Goal: Find specific page/section: Find specific page/section

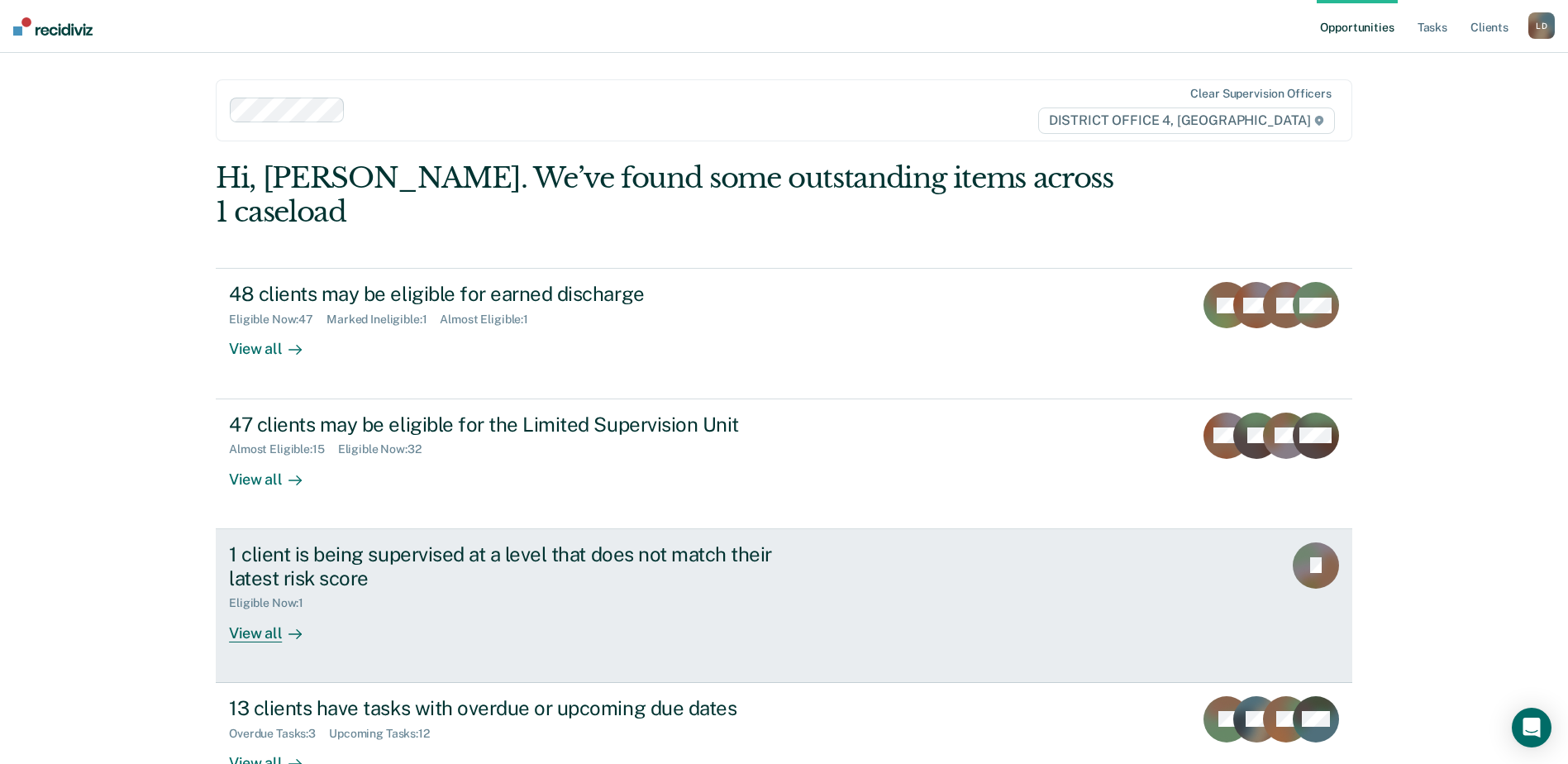
click at [365, 542] on div "1 client is being supervised at a level that does not match their latest risk s…" at bounding box center [518, 565] width 580 height 48
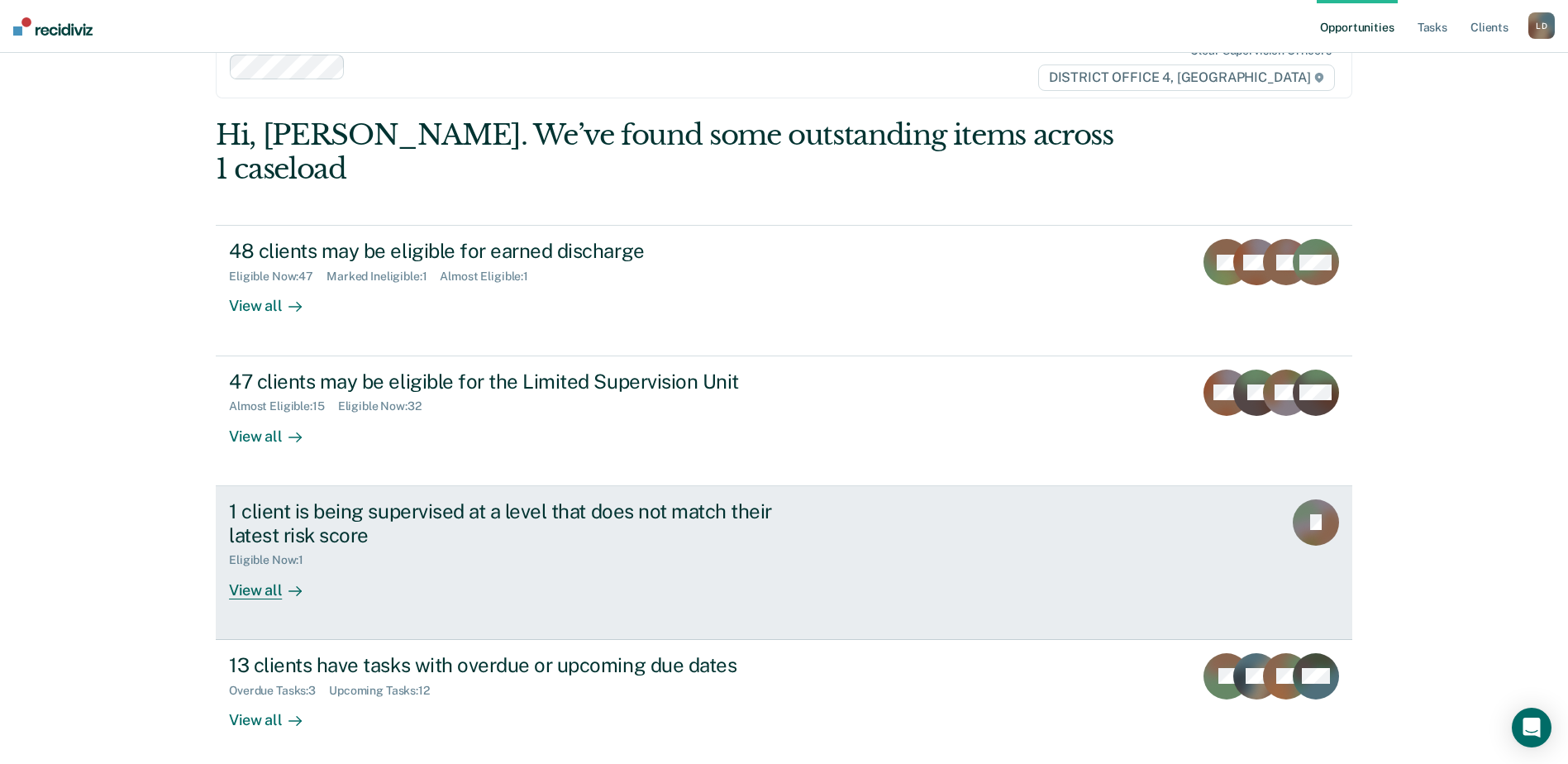
scroll to position [81, 0]
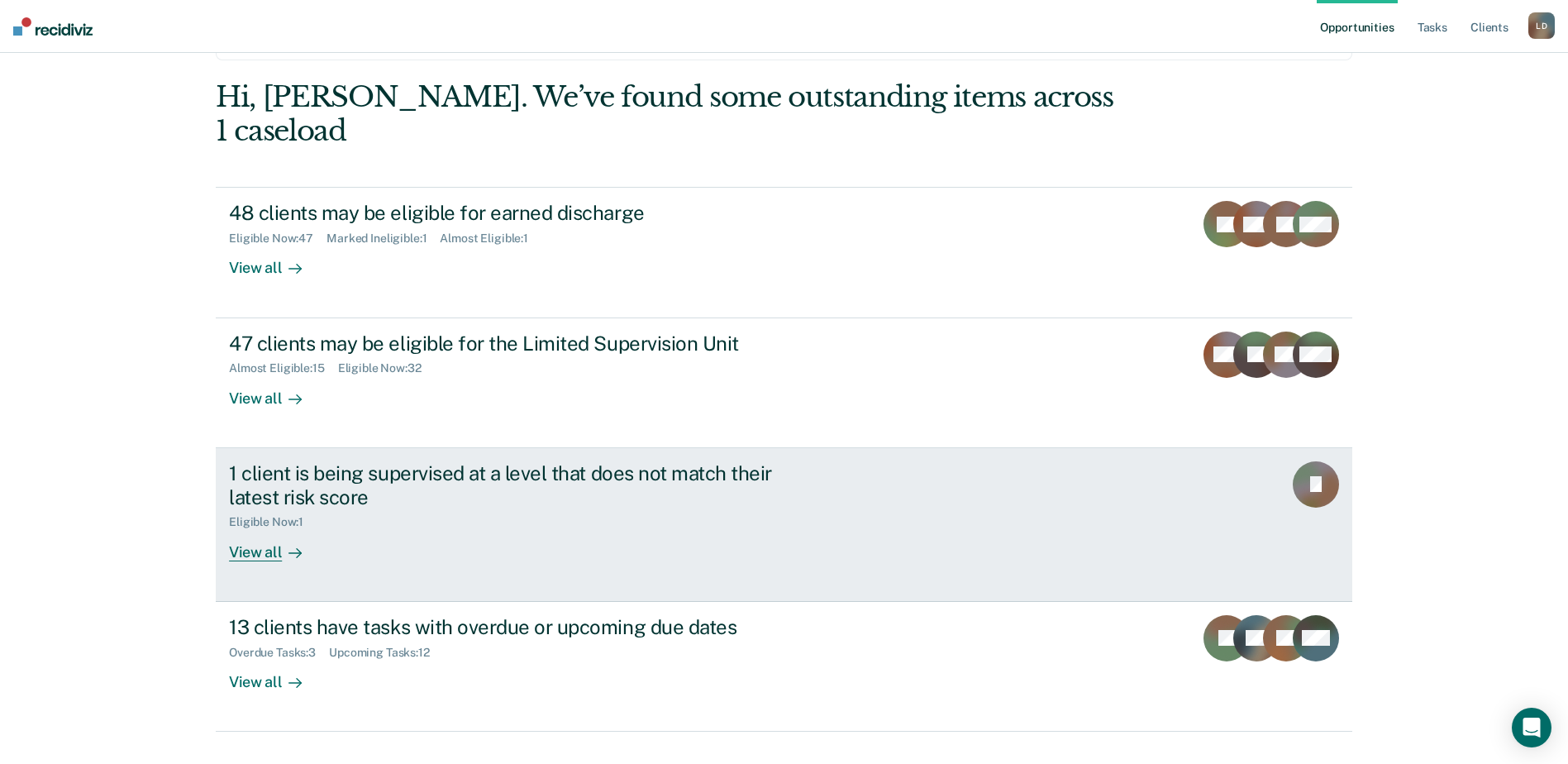
click at [267, 529] on div "View all" at bounding box center [275, 545] width 93 height 32
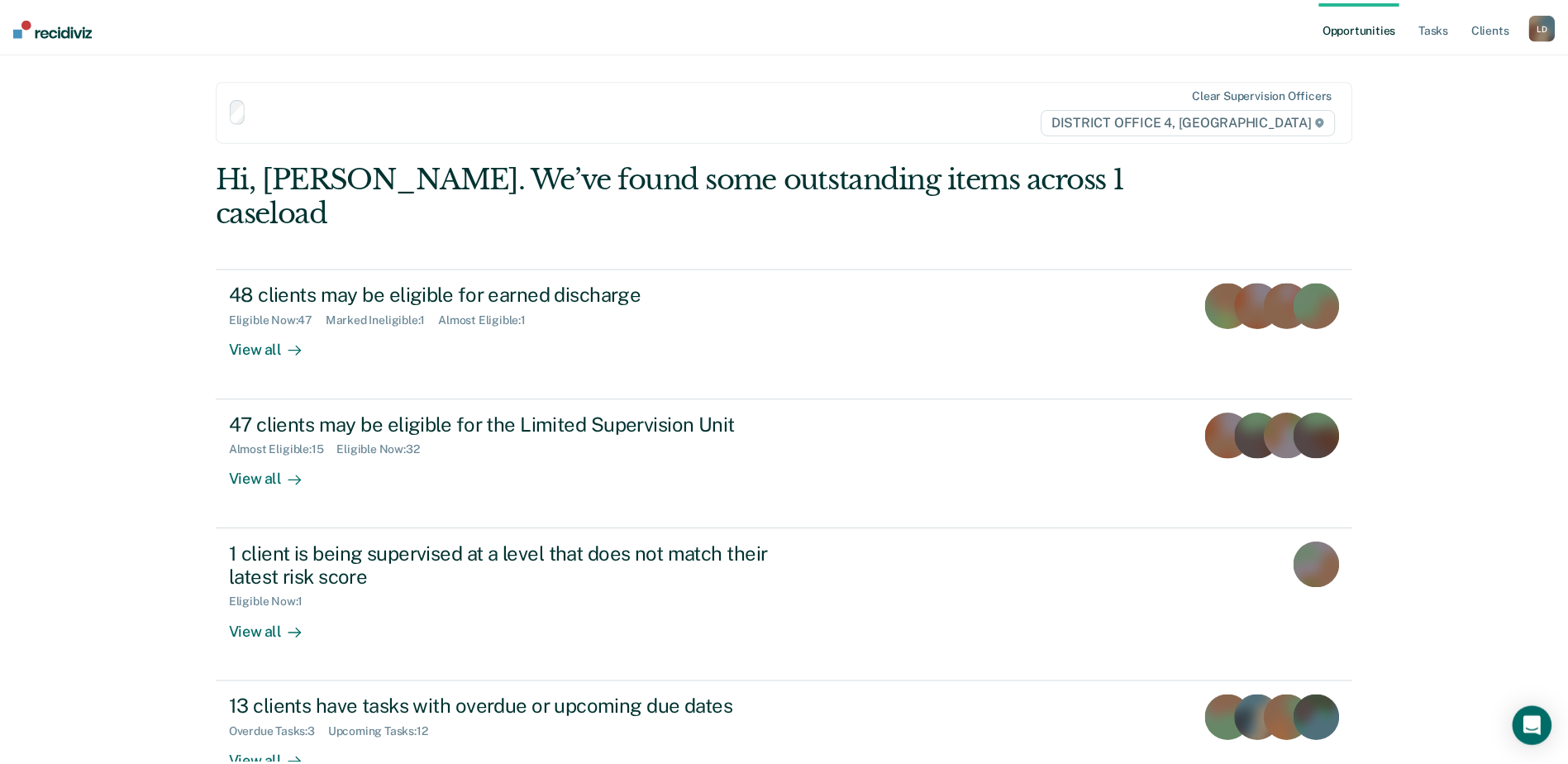
scroll to position [81, 0]
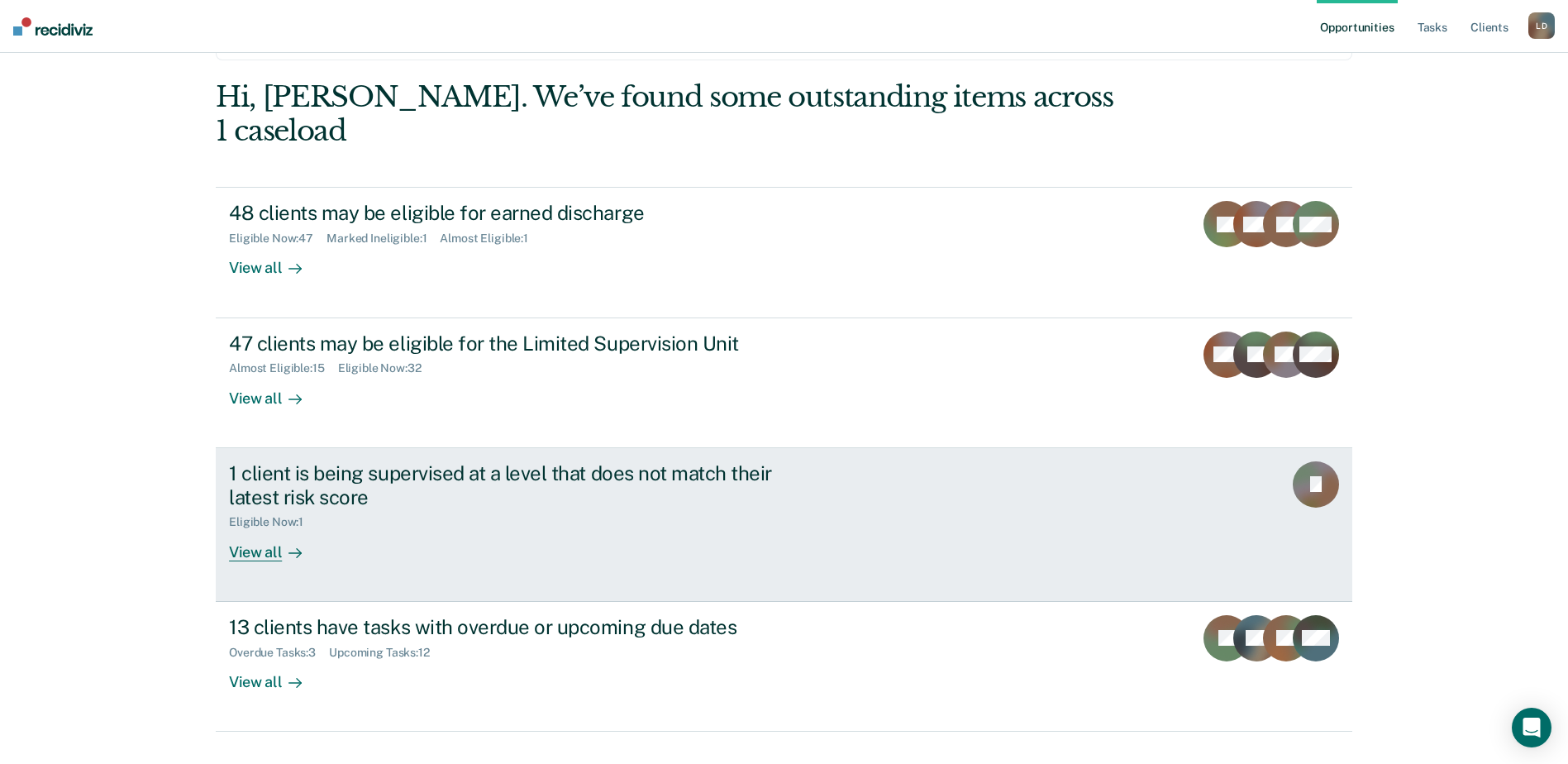
click at [1308, 462] on rect at bounding box center [1316, 485] width 47 height 47
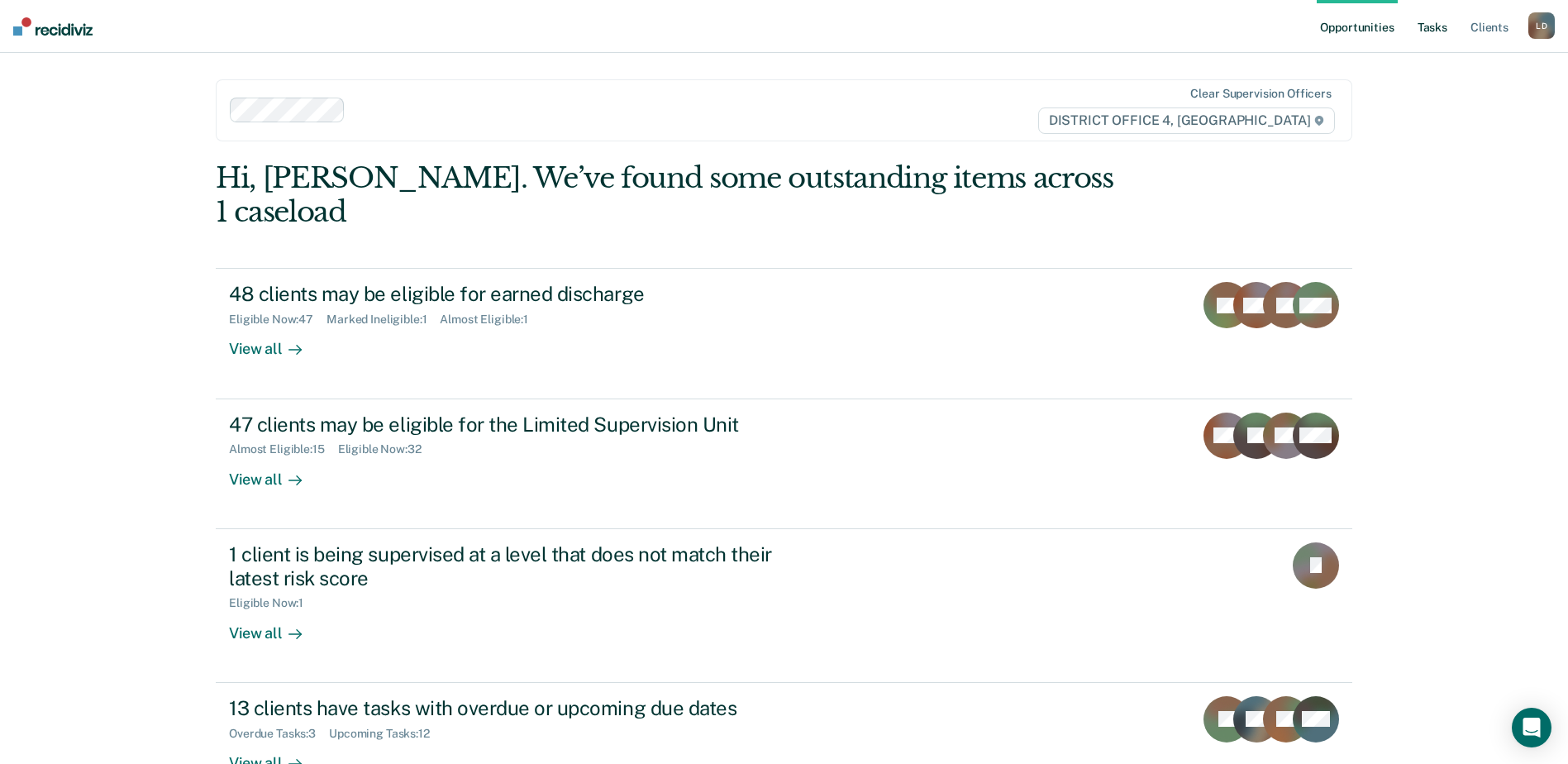
click at [1446, 19] on link "Tasks" at bounding box center [1432, 26] width 37 height 53
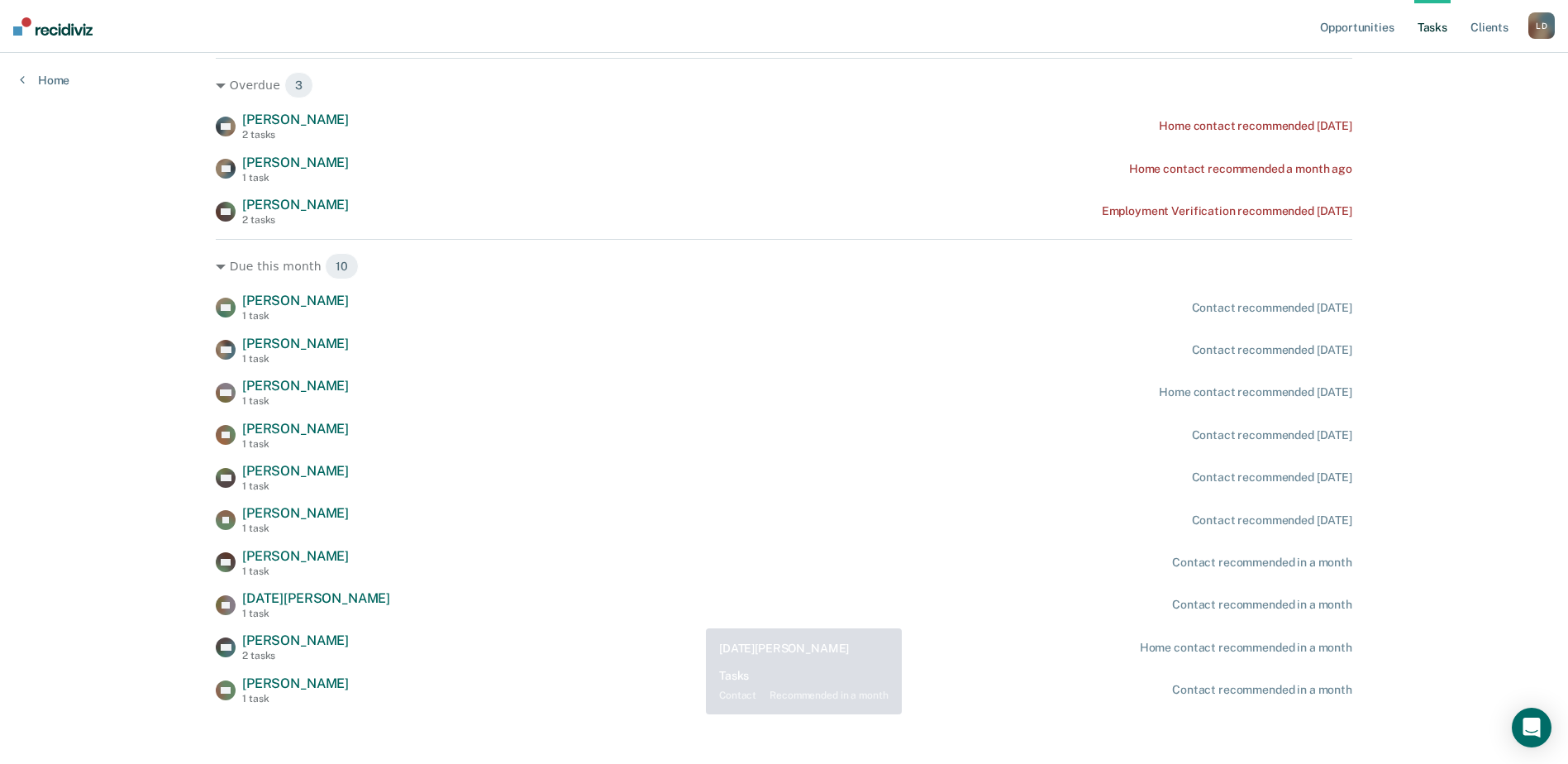
scroll to position [244, 0]
